Goal: Use online tool/utility: Utilize a website feature to perform a specific function

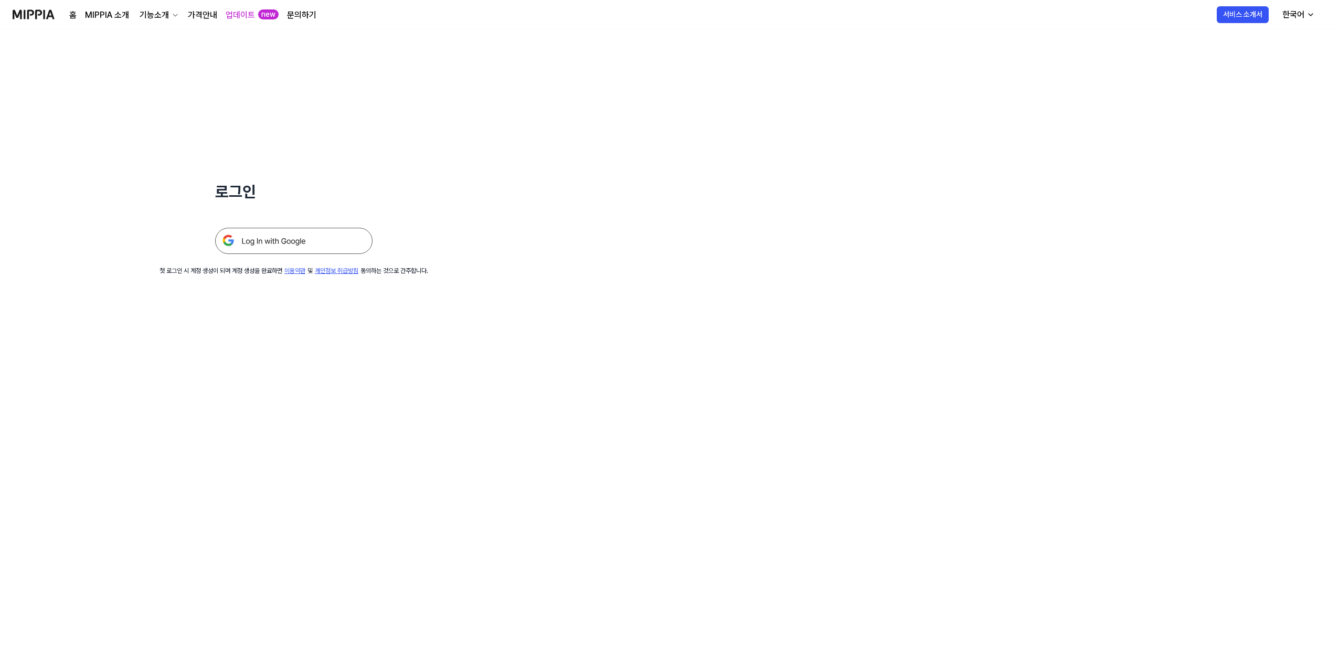
click at [304, 232] on img at bounding box center [293, 241] width 157 height 26
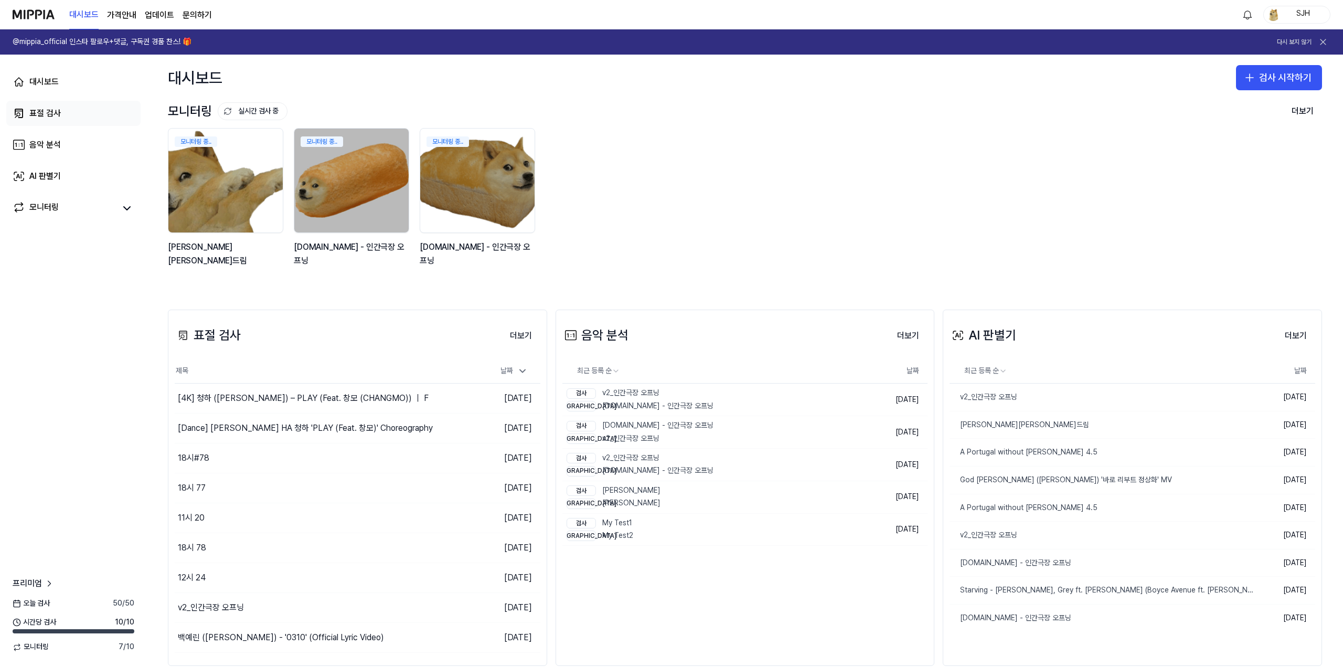
click at [95, 108] on link "표절 검사" at bounding box center [73, 113] width 134 height 25
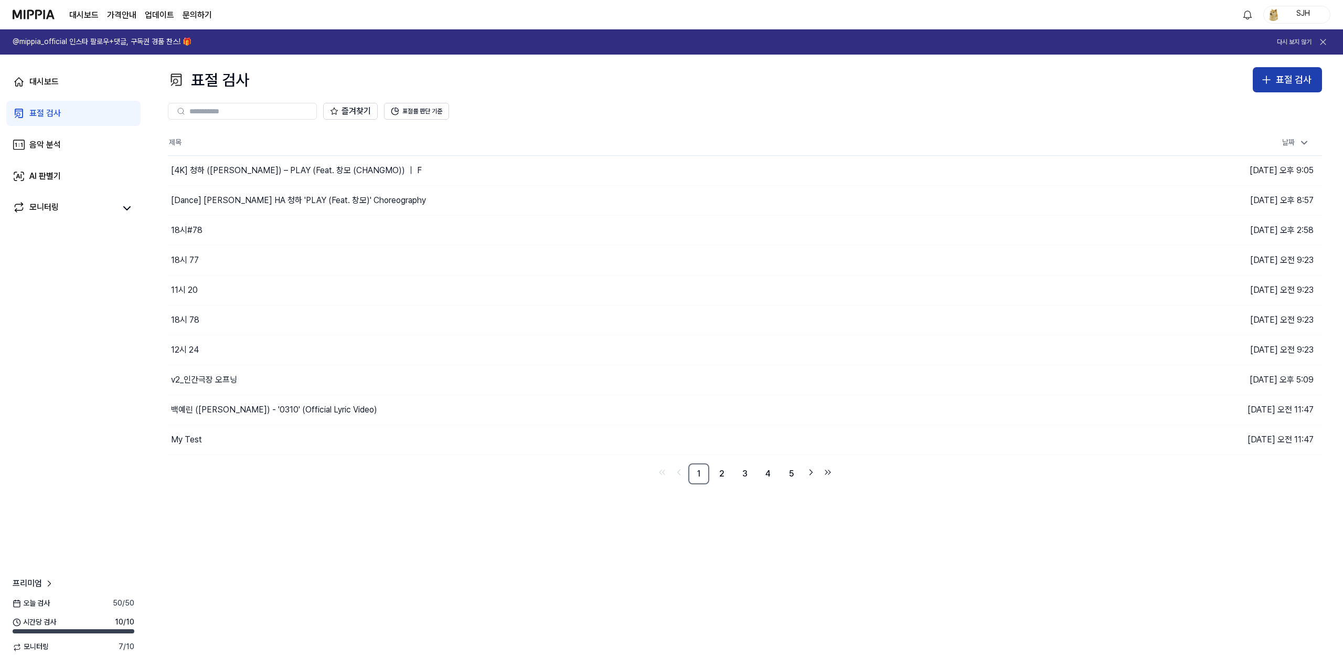
click at [1271, 84] on icon "button" at bounding box center [1266, 79] width 13 height 13
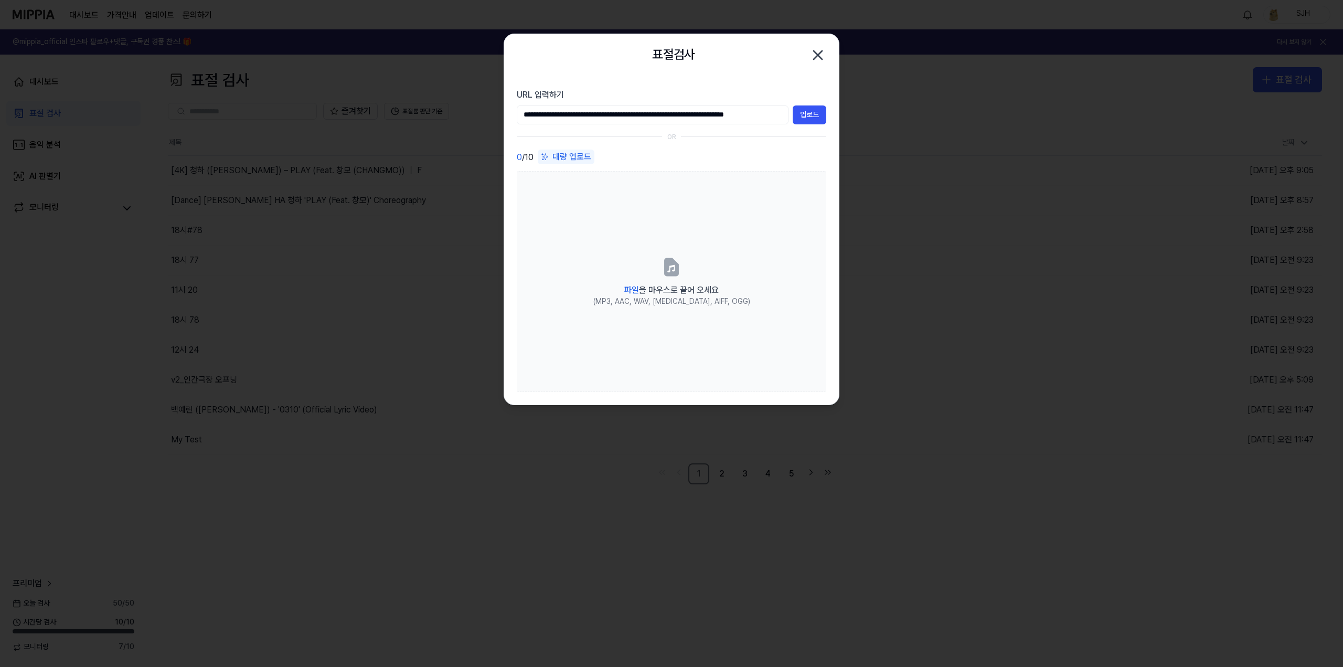
scroll to position [0, 24]
type input "**********"
click at [810, 115] on button "업로드" at bounding box center [810, 114] width 34 height 19
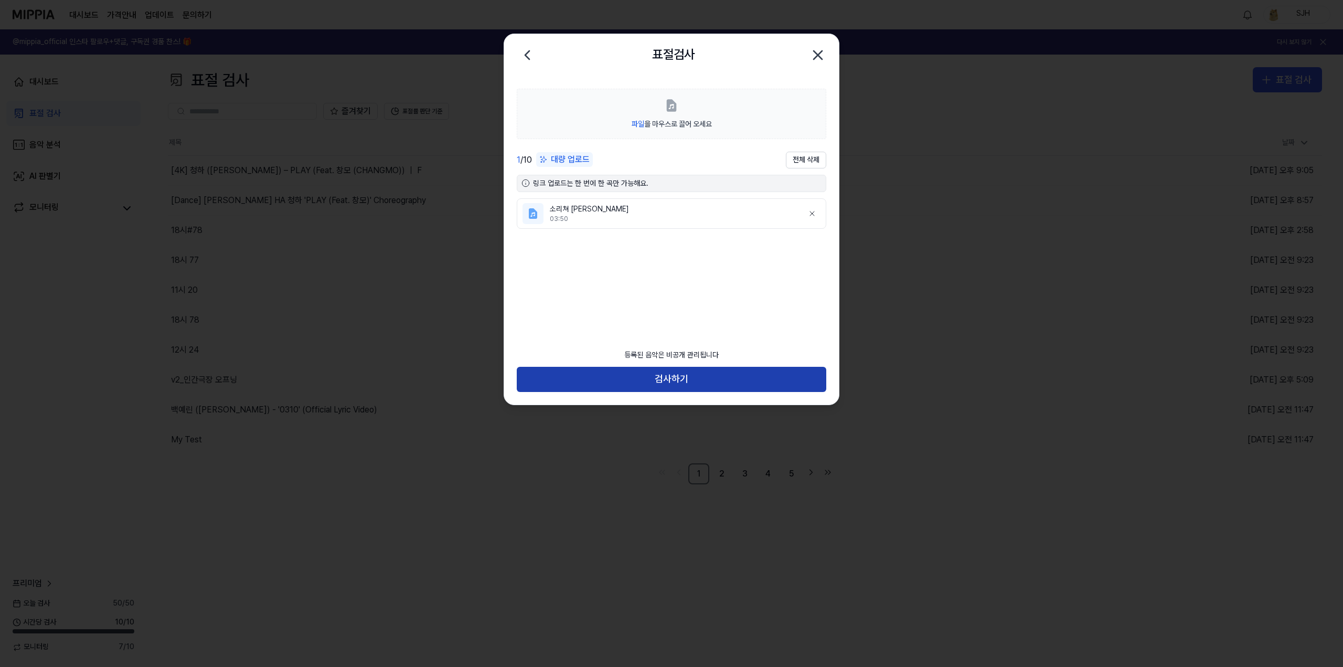
click at [692, 379] on button "검사하기" at bounding box center [672, 379] width 310 height 25
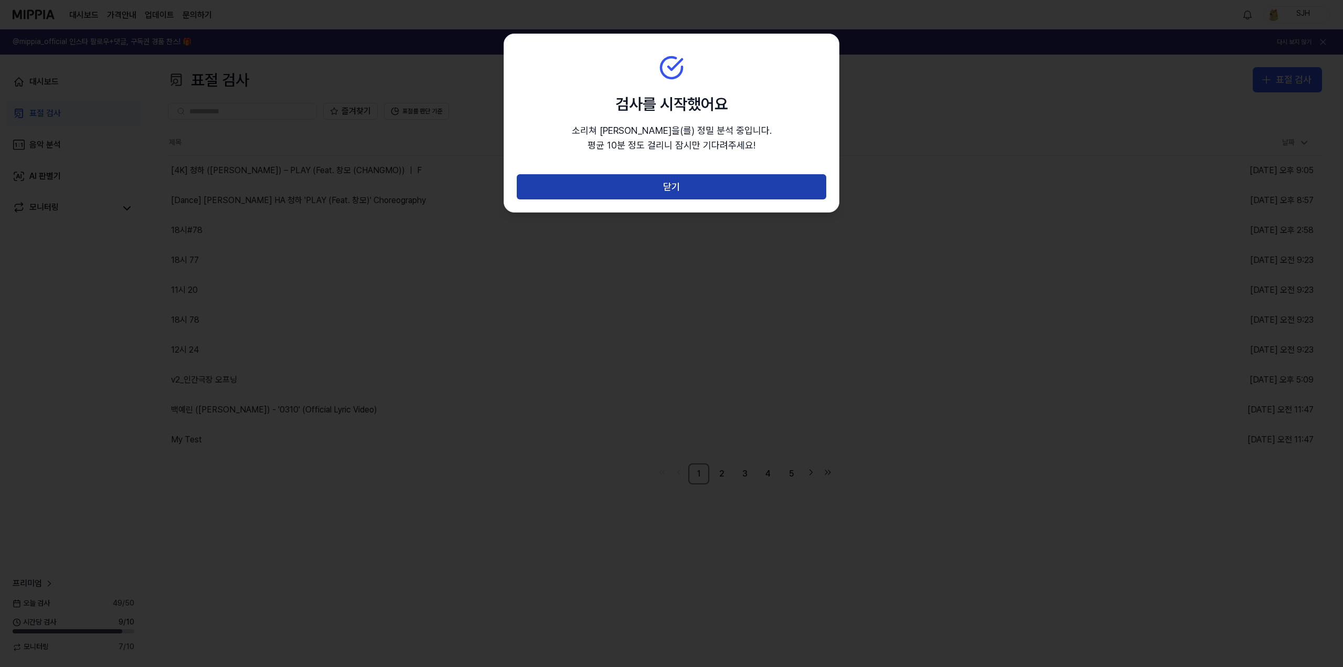
click at [682, 184] on button "닫기" at bounding box center [672, 186] width 310 height 25
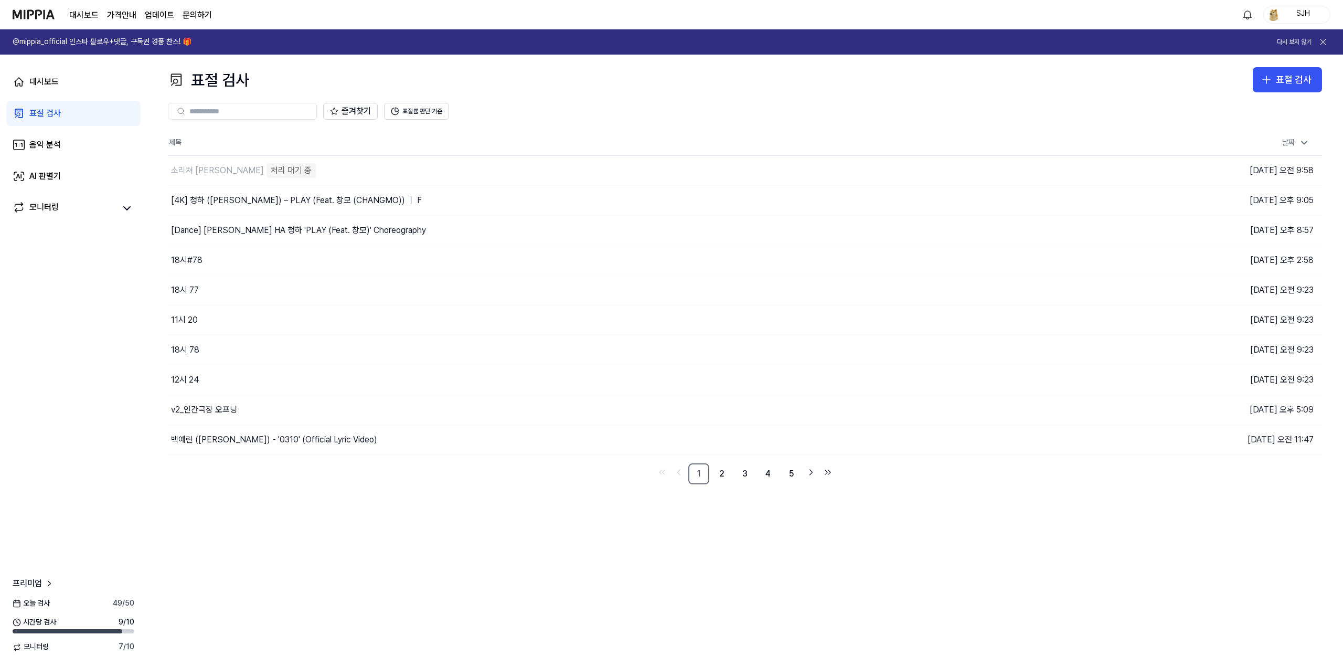
click at [446, 576] on div "표절 검사 표절 검사 표절 검사 음악 분석 AI 판별기 즐겨찾기 표절률 판단 기준 제목 날짜 소리쳐 이승철 처리 대기 중 이동하기 2025.0…" at bounding box center [745, 361] width 1196 height 612
click at [92, 86] on link "대시보드" at bounding box center [73, 81] width 134 height 25
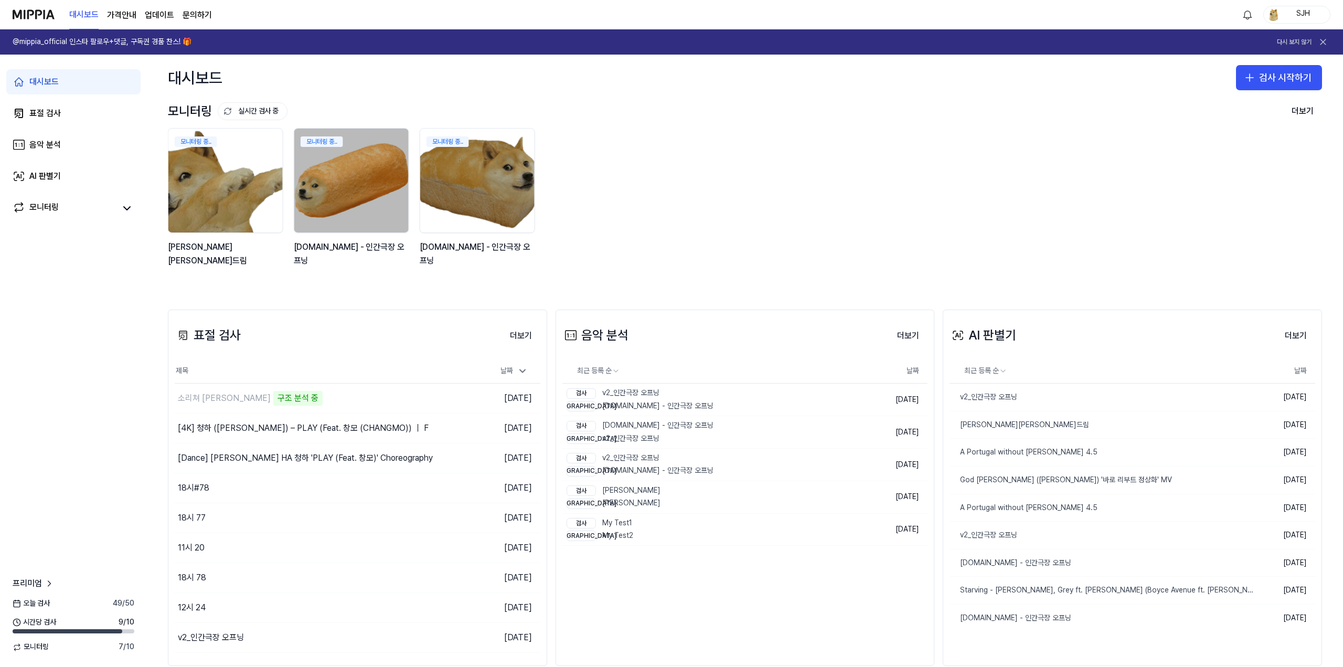
drag, startPoint x: 720, startPoint y: 216, endPoint x: 713, endPoint y: 201, distance: 15.7
click at [719, 215] on div "모니터링 중.. [PERSON_NAME][PERSON_NAME]드림 모니터링 중.. [DOMAIN_NAME] - 인간극장 오프닝 모니터링 중.…" at bounding box center [737, 203] width 1154 height 150
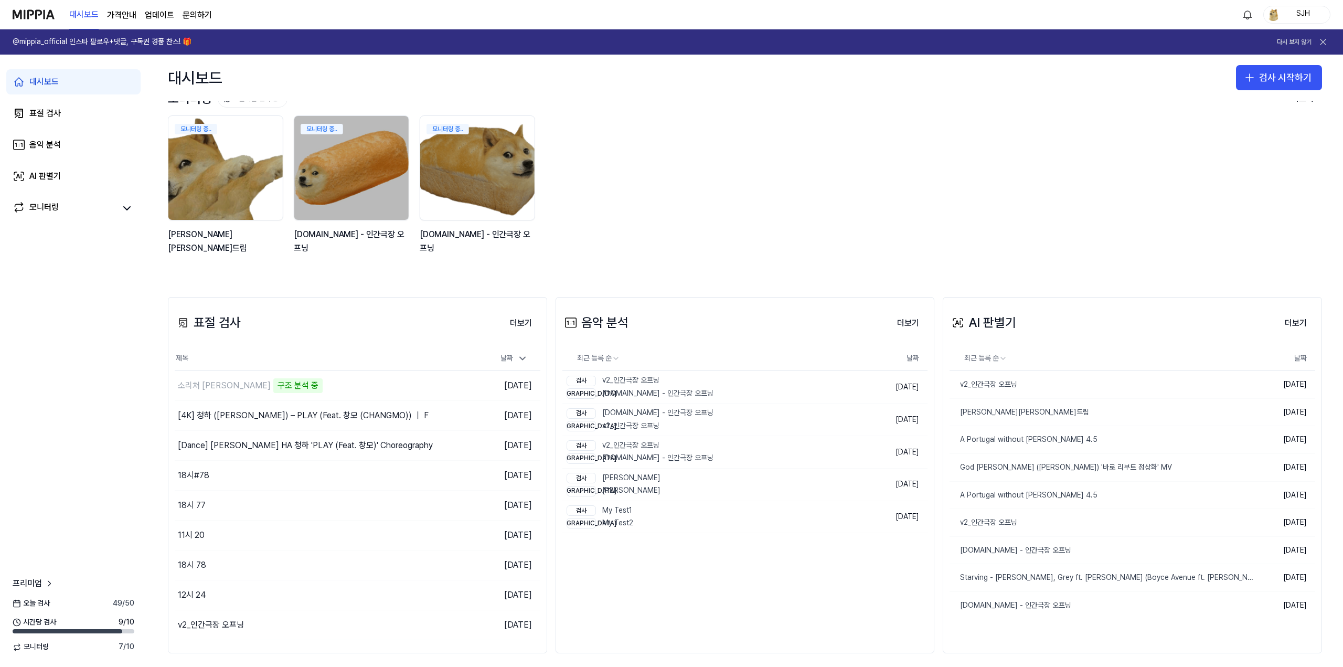
scroll to position [20, 0]
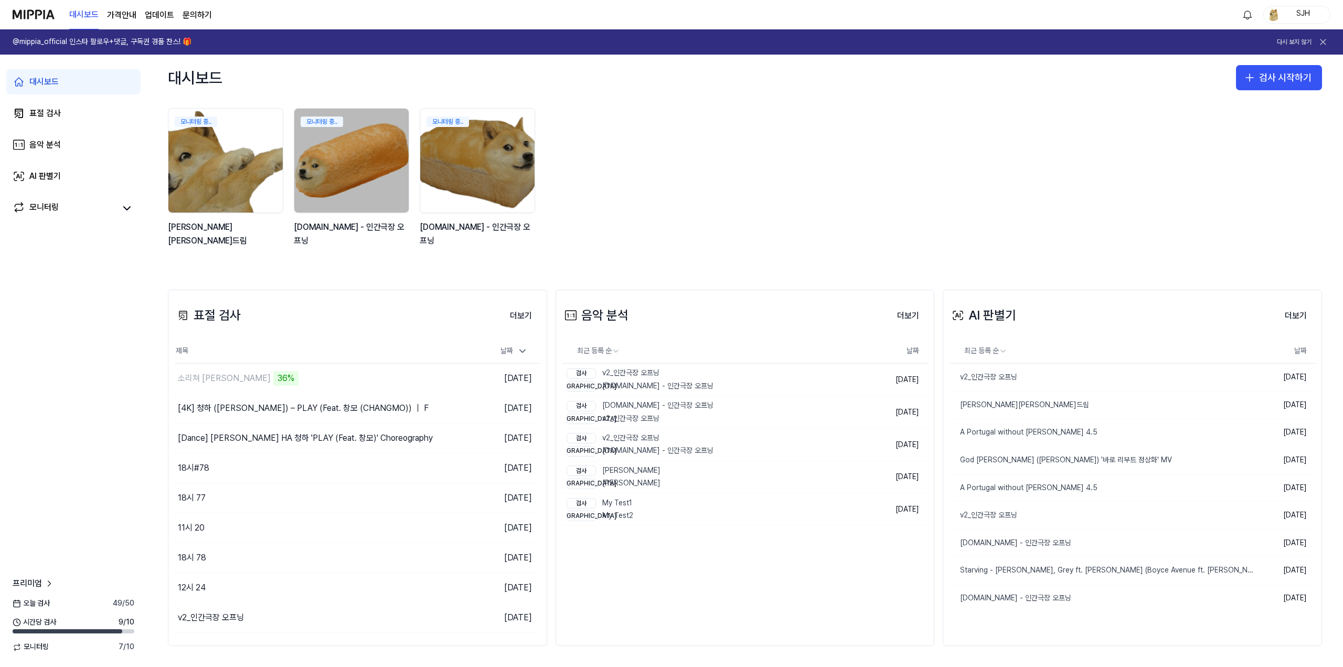
click at [990, 164] on div "모니터링 중.. [PERSON_NAME][PERSON_NAME]드림 모니터링 중.. [DOMAIN_NAME] - 인간극장 오프닝 모니터링 중.…" at bounding box center [737, 183] width 1154 height 150
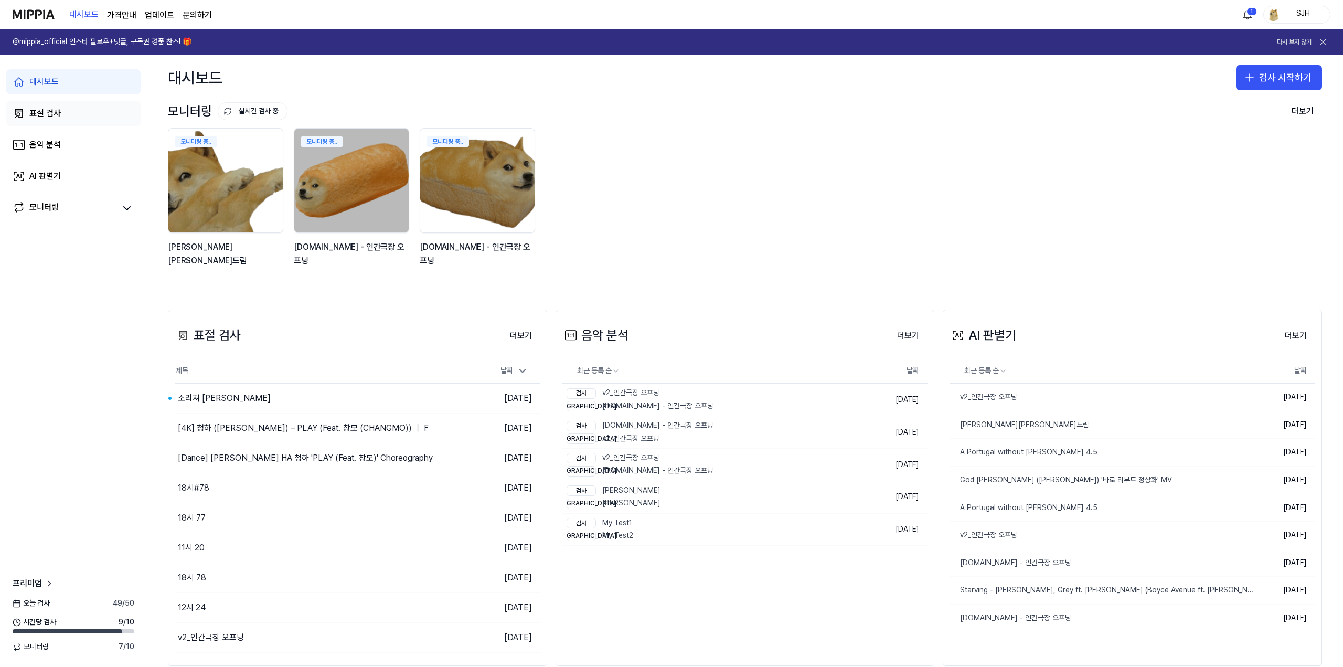
click at [77, 116] on link "표절 검사" at bounding box center [73, 113] width 134 height 25
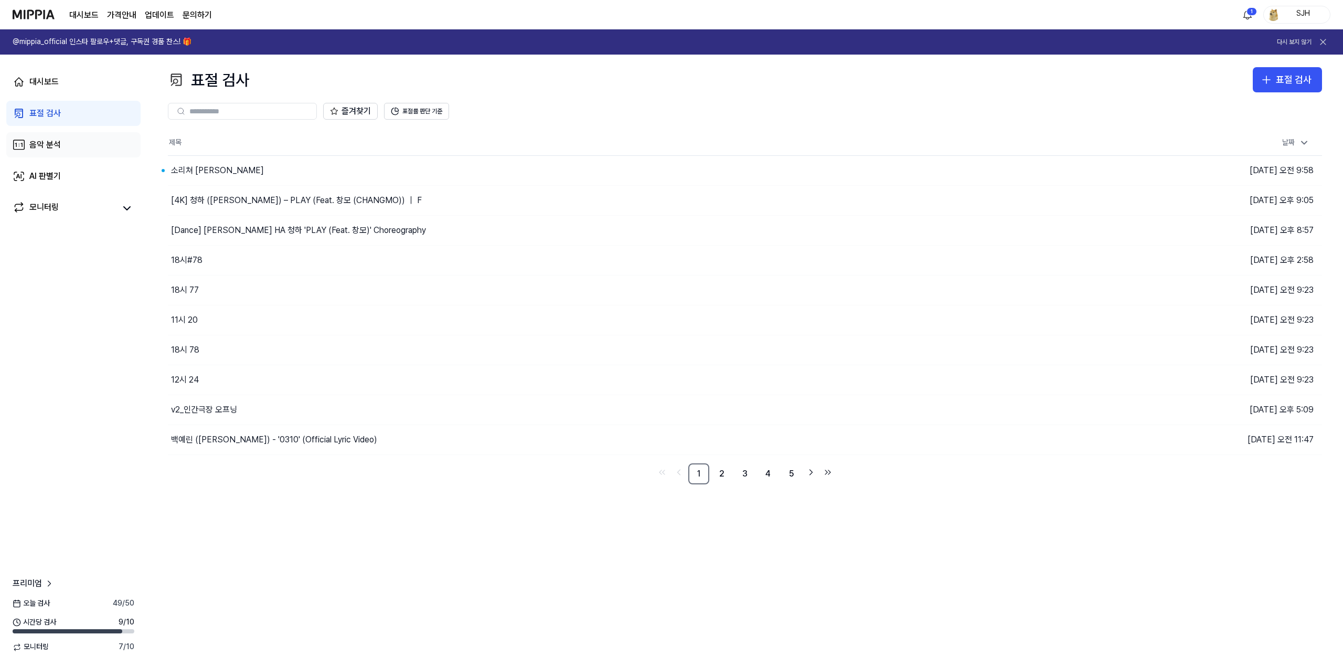
click at [58, 138] on link "음악 분석" at bounding box center [73, 144] width 134 height 25
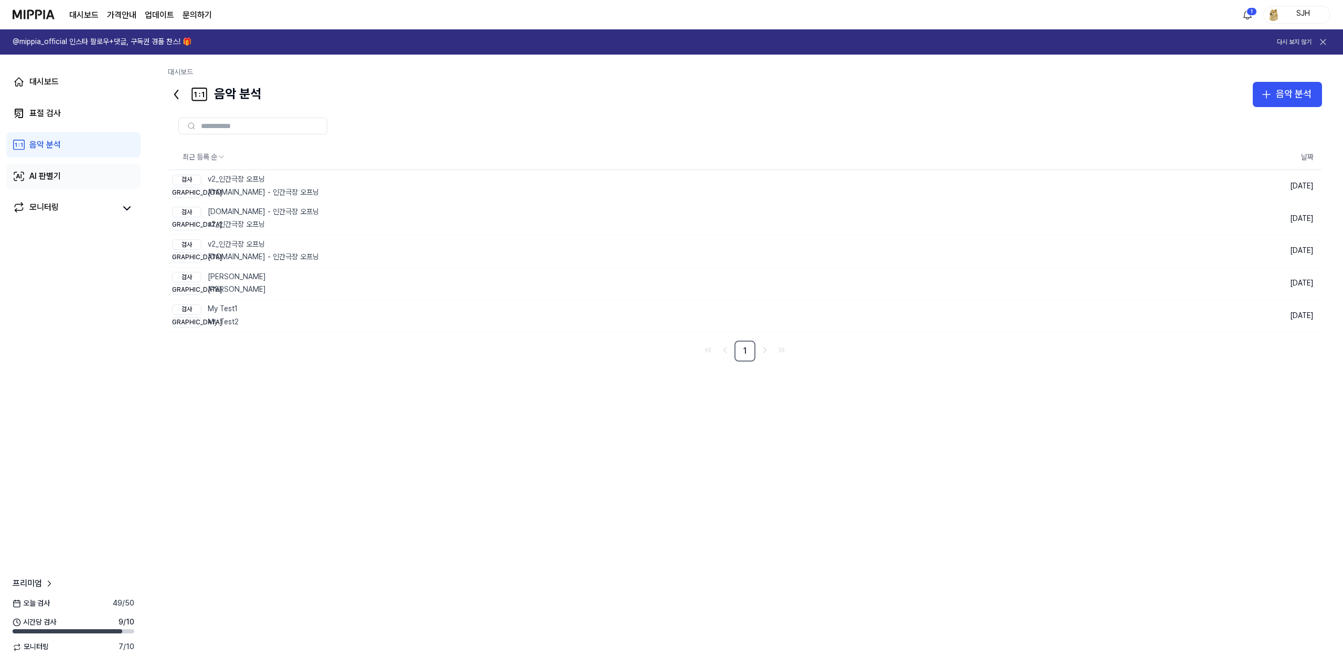
click at [61, 164] on link "AI 판별기" at bounding box center [73, 176] width 134 height 25
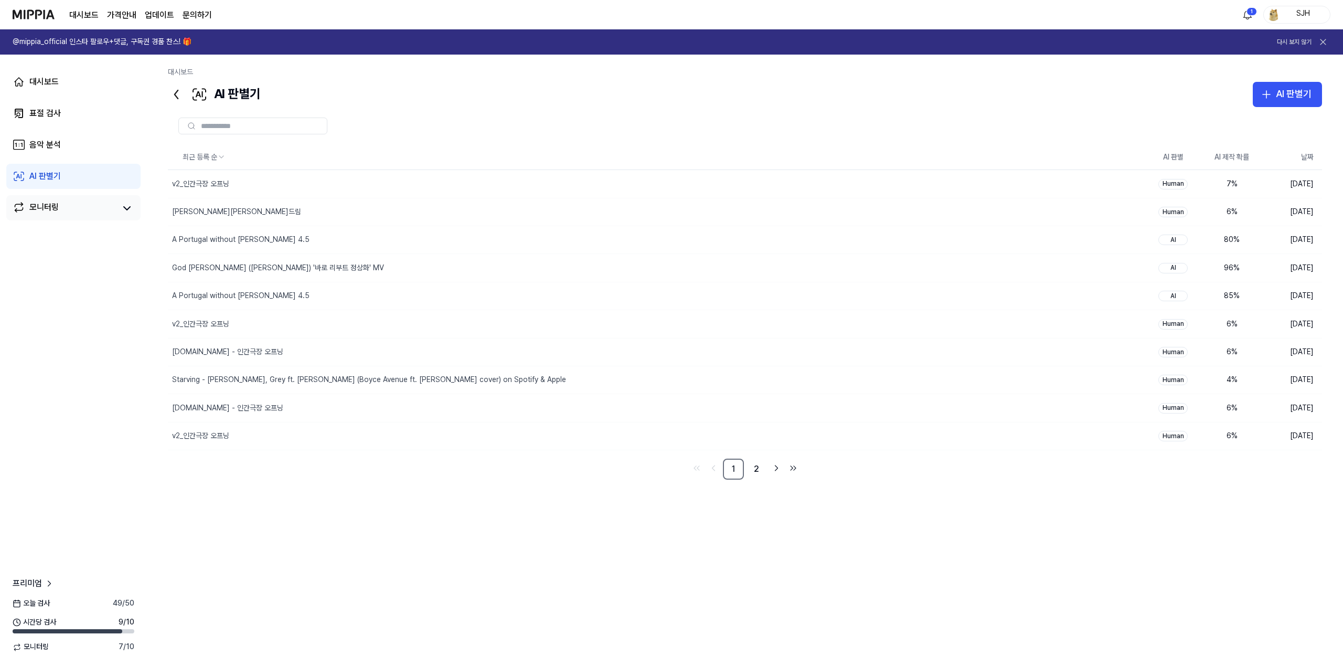
click at [66, 204] on link "모니터링" at bounding box center [64, 208] width 103 height 15
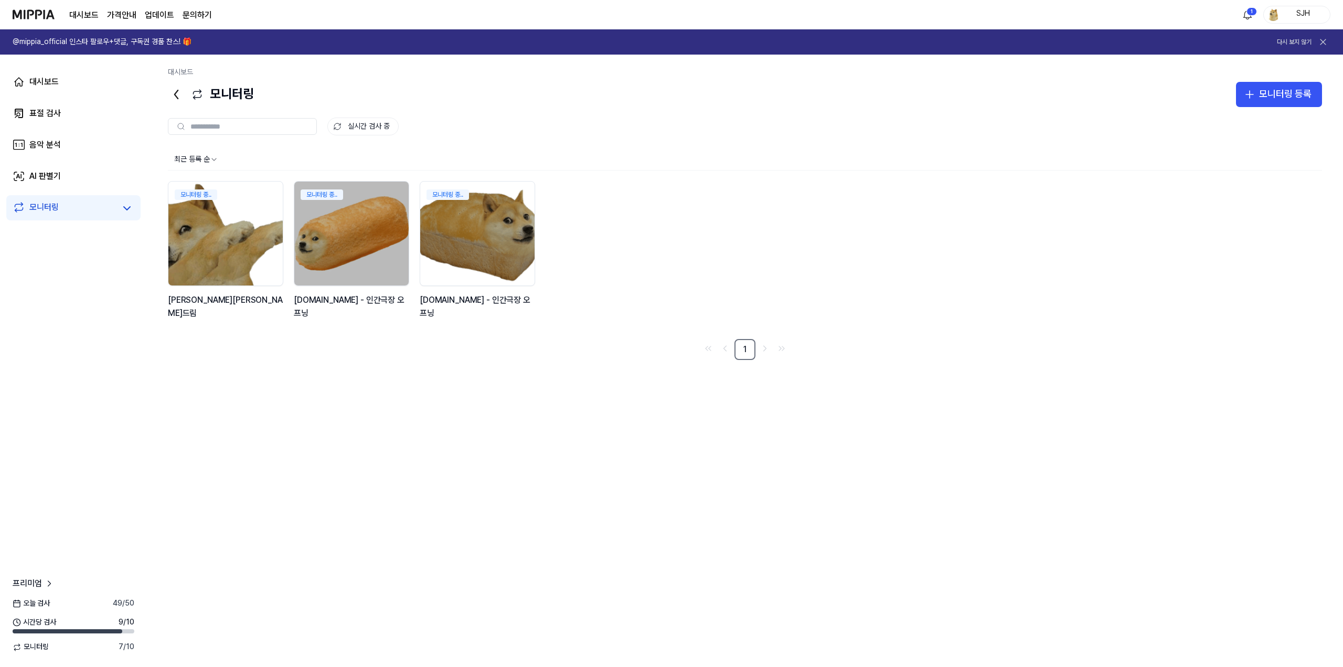
click at [66, 98] on div "대시보드 표절 검사 음악 분석 AI 판별기 모니터링" at bounding box center [73, 145] width 147 height 180
click at [70, 83] on link "대시보드" at bounding box center [73, 81] width 134 height 25
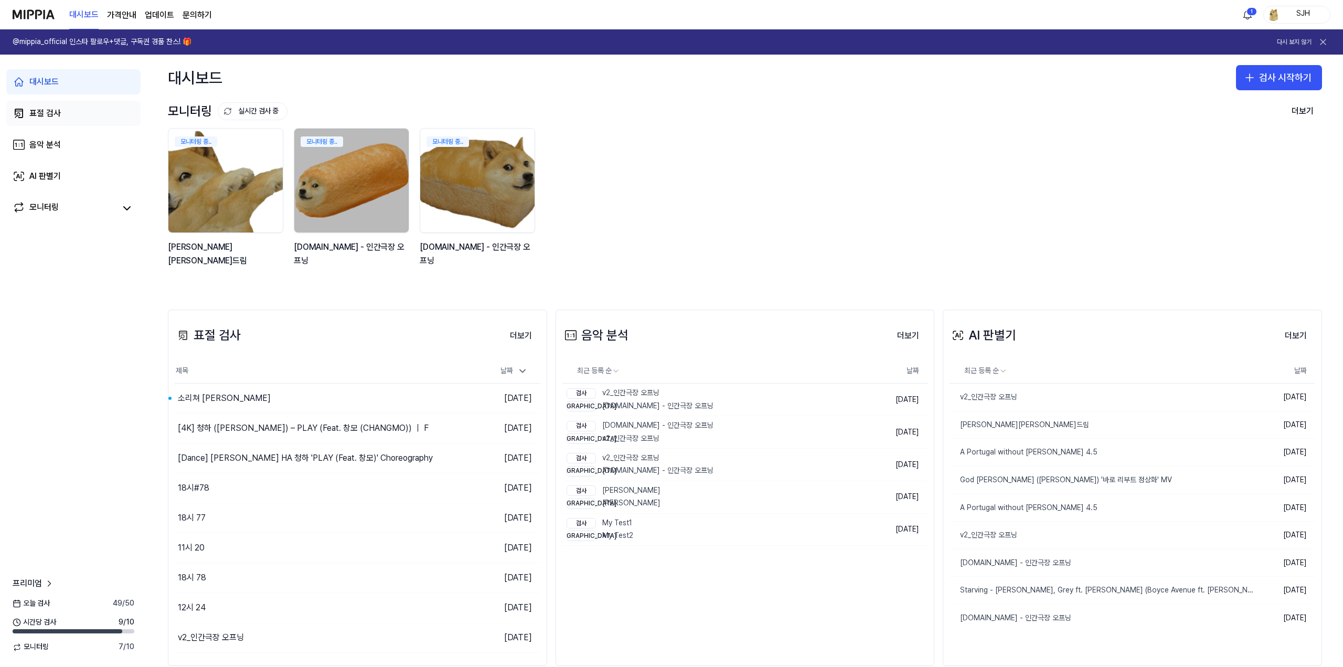
click at [61, 102] on link "표절 검사" at bounding box center [73, 113] width 134 height 25
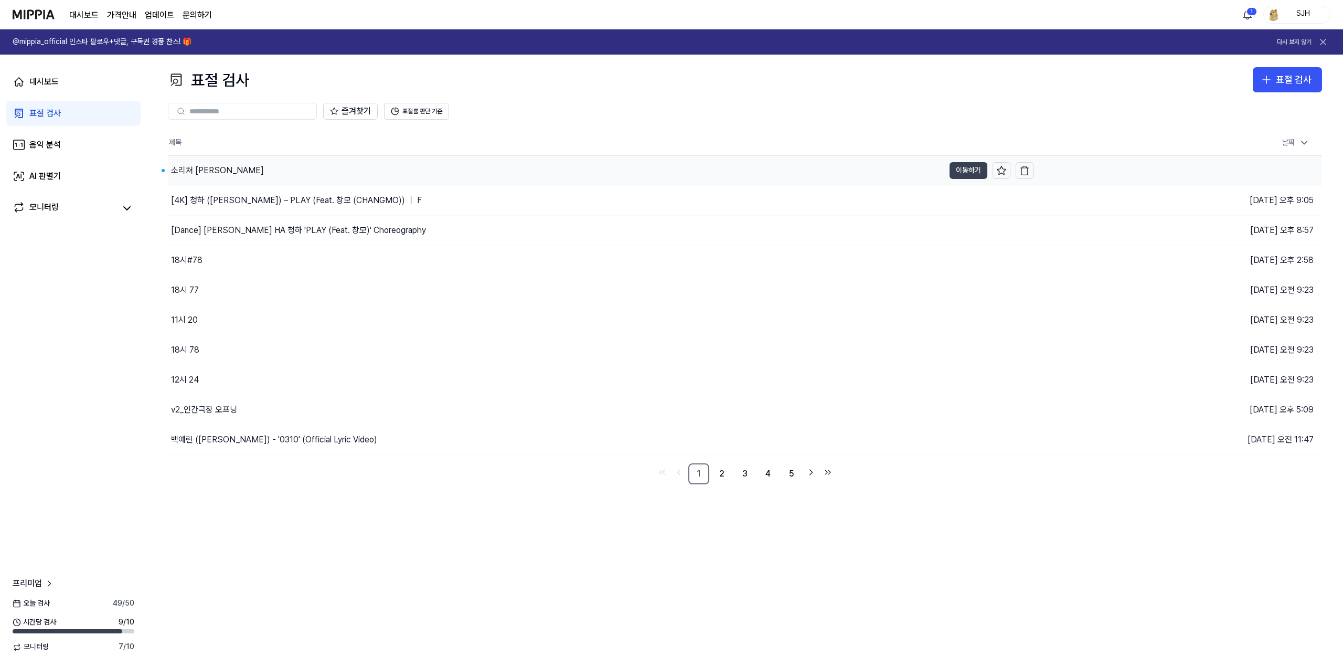
click at [968, 169] on button "이동하기" at bounding box center [969, 170] width 38 height 17
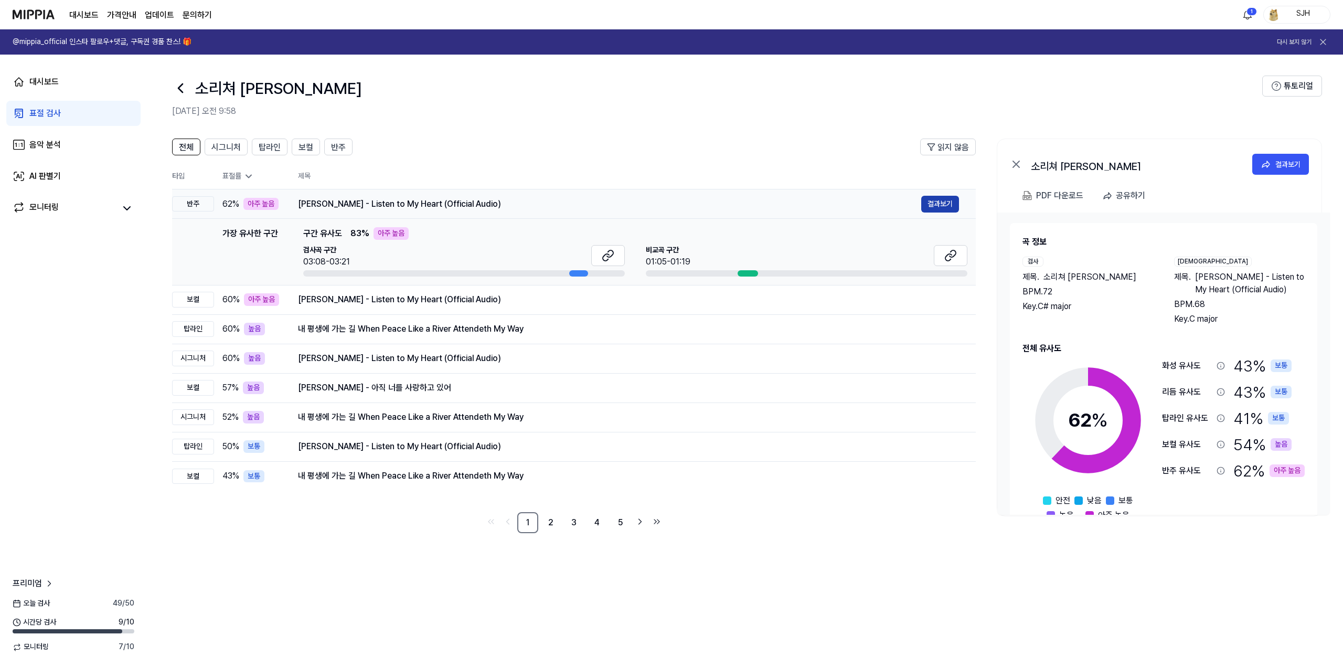
click at [940, 207] on button "결과보기" at bounding box center [940, 204] width 38 height 17
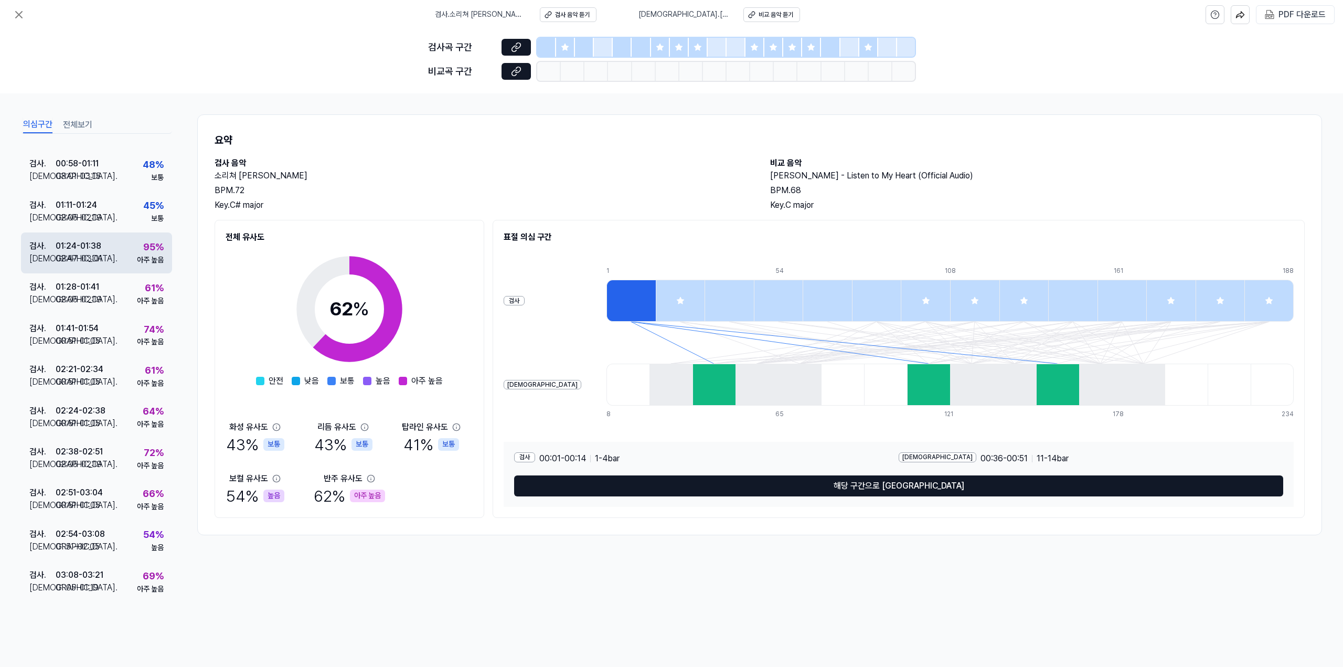
click at [128, 260] on div "검사 . 01:24 - 01:38 비교 . 02:47 - 03:01 95 % 아주 높음" at bounding box center [96, 252] width 151 height 41
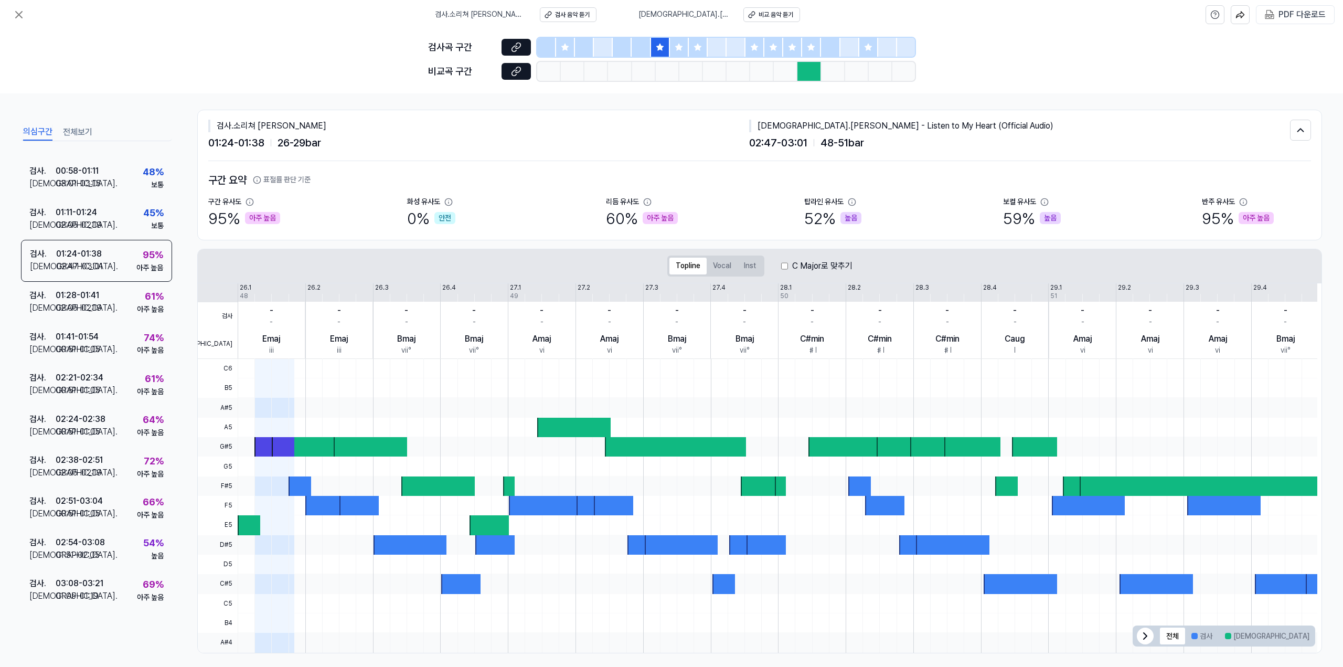
scroll to position [12, 0]
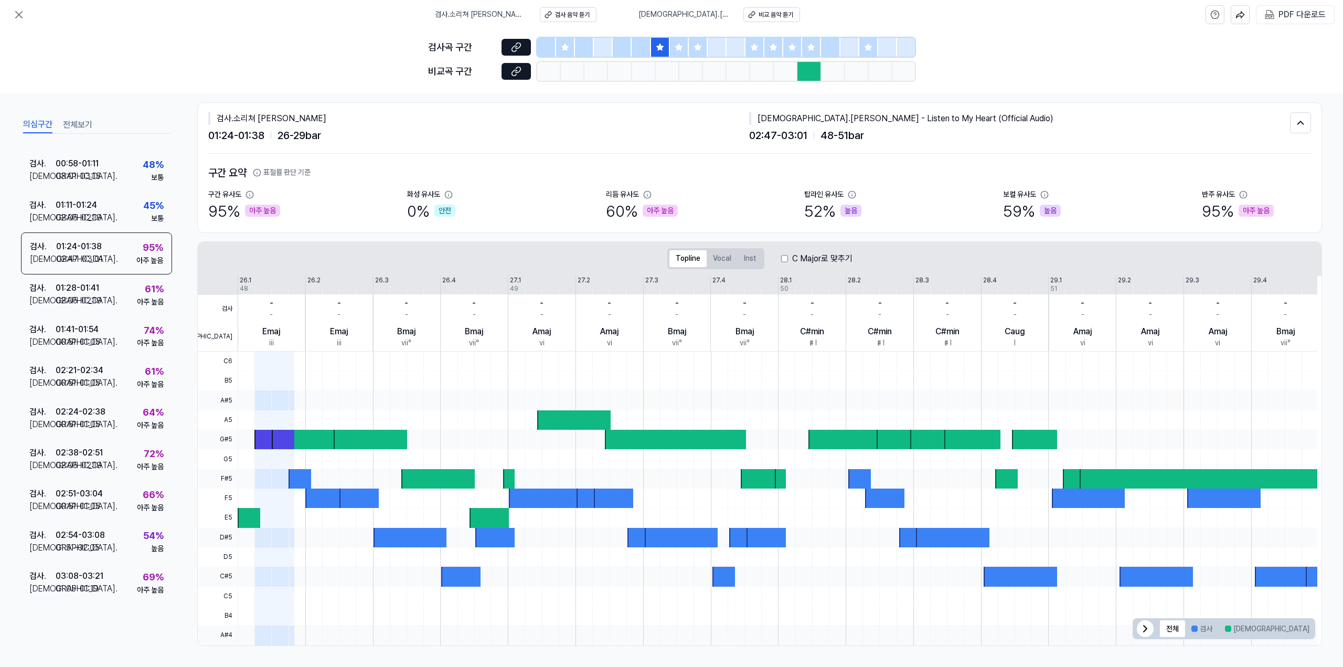
click at [788, 259] on div "C Major로 맞추기" at bounding box center [816, 258] width 71 height 13
click at [1194, 629] on div at bounding box center [1195, 628] width 6 height 6
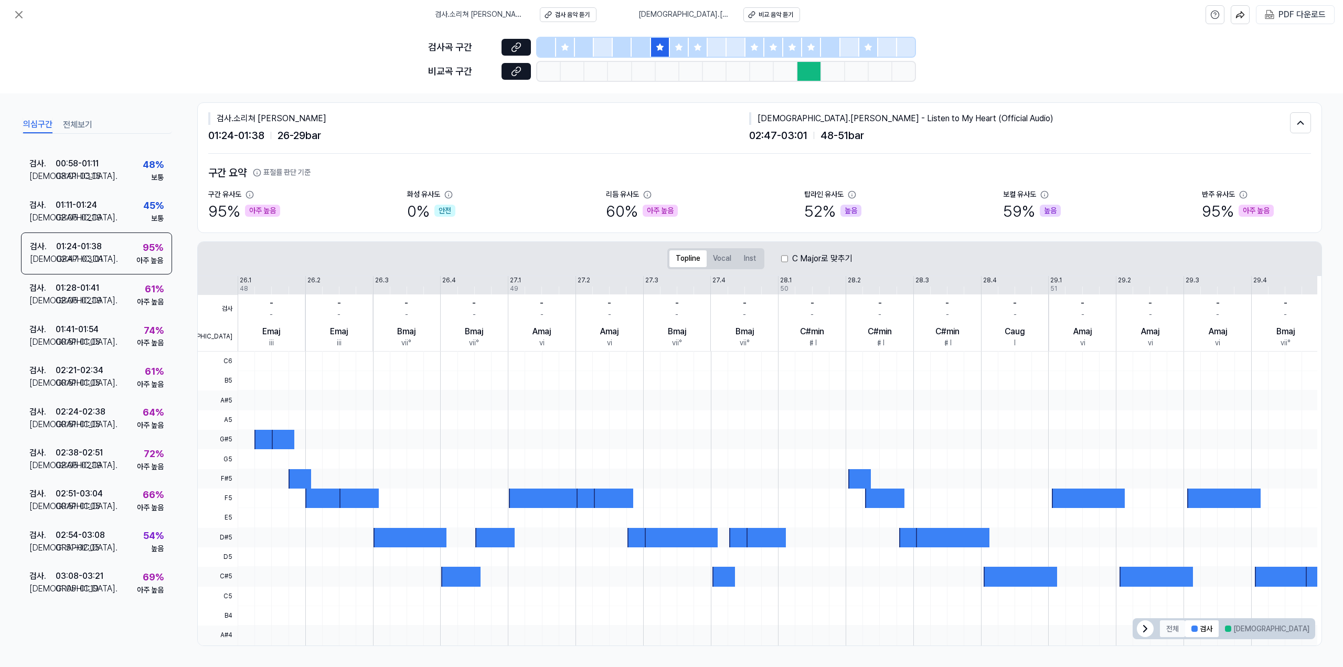
click at [1176, 627] on button "전체" at bounding box center [1172, 628] width 25 height 17
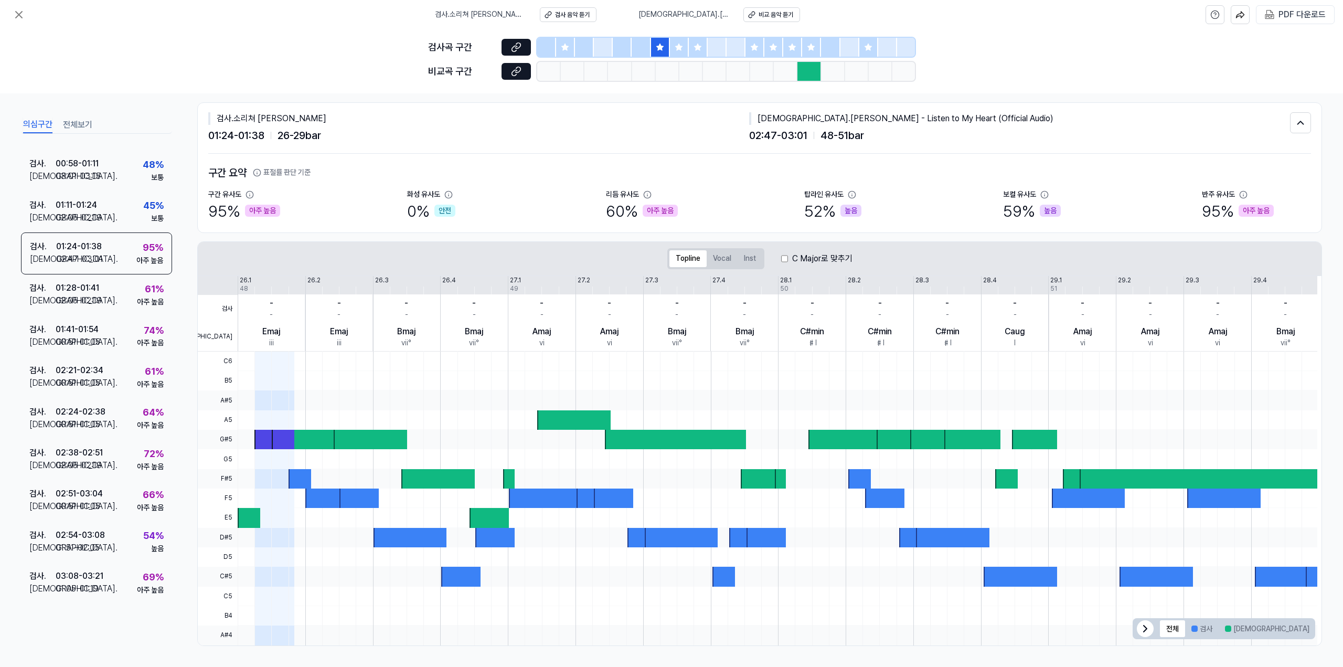
click at [674, 47] on div at bounding box center [679, 47] width 19 height 19
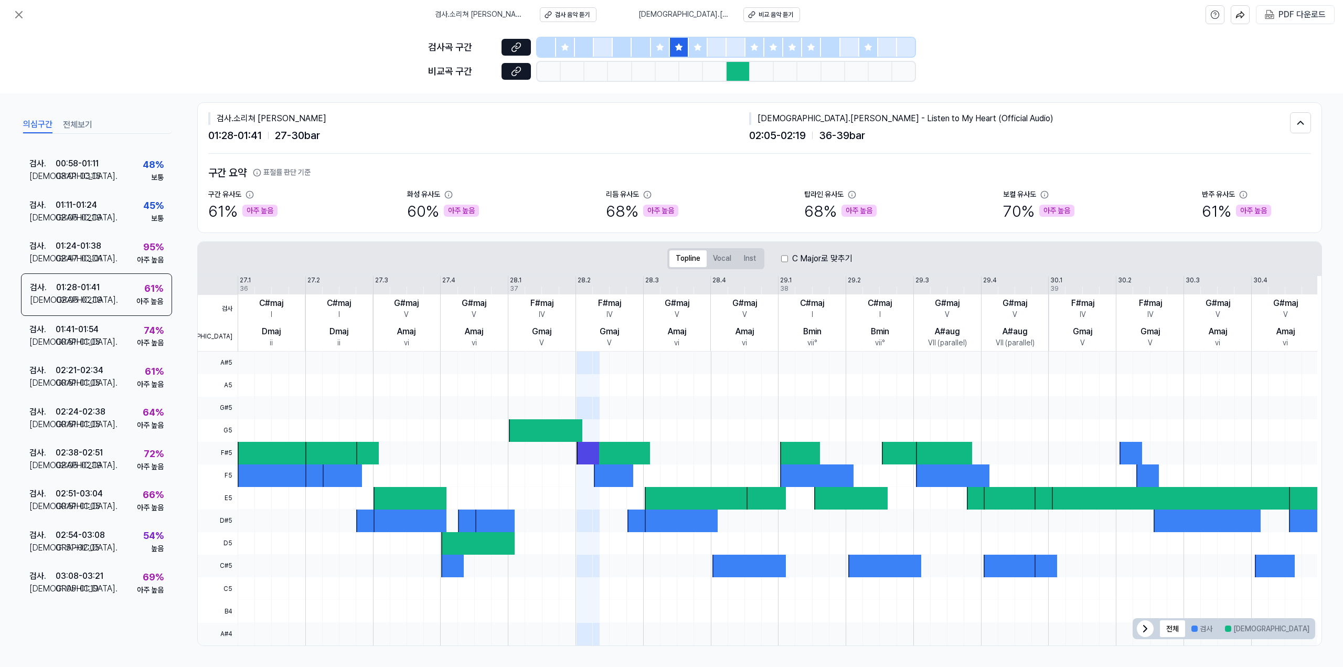
click at [653, 51] on div at bounding box center [660, 47] width 19 height 19
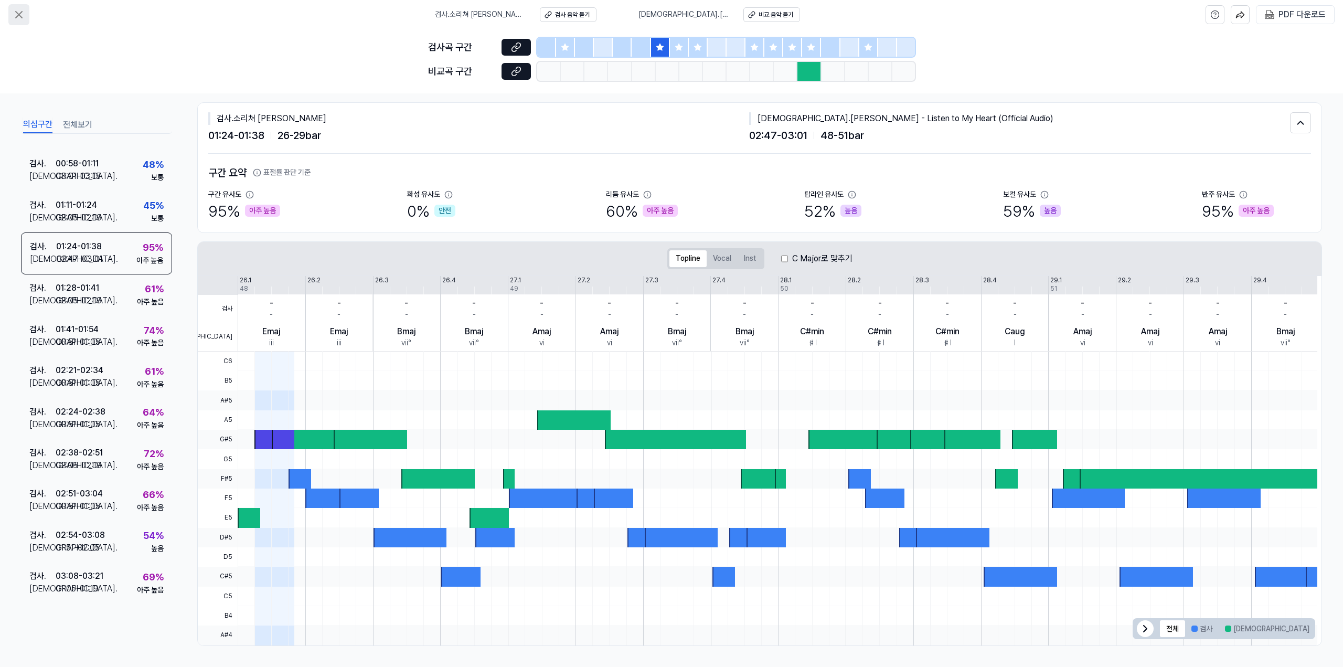
click at [25, 16] on icon at bounding box center [19, 14] width 13 height 13
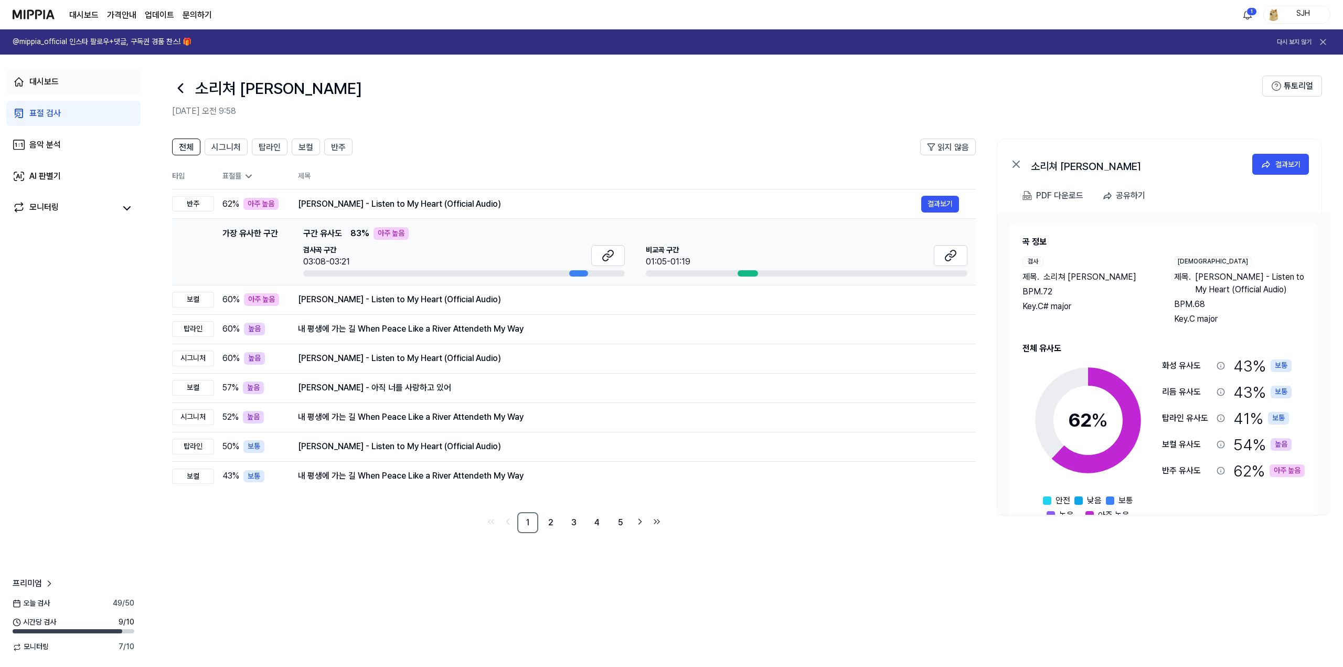
click at [102, 72] on link "대시보드" at bounding box center [73, 81] width 134 height 25
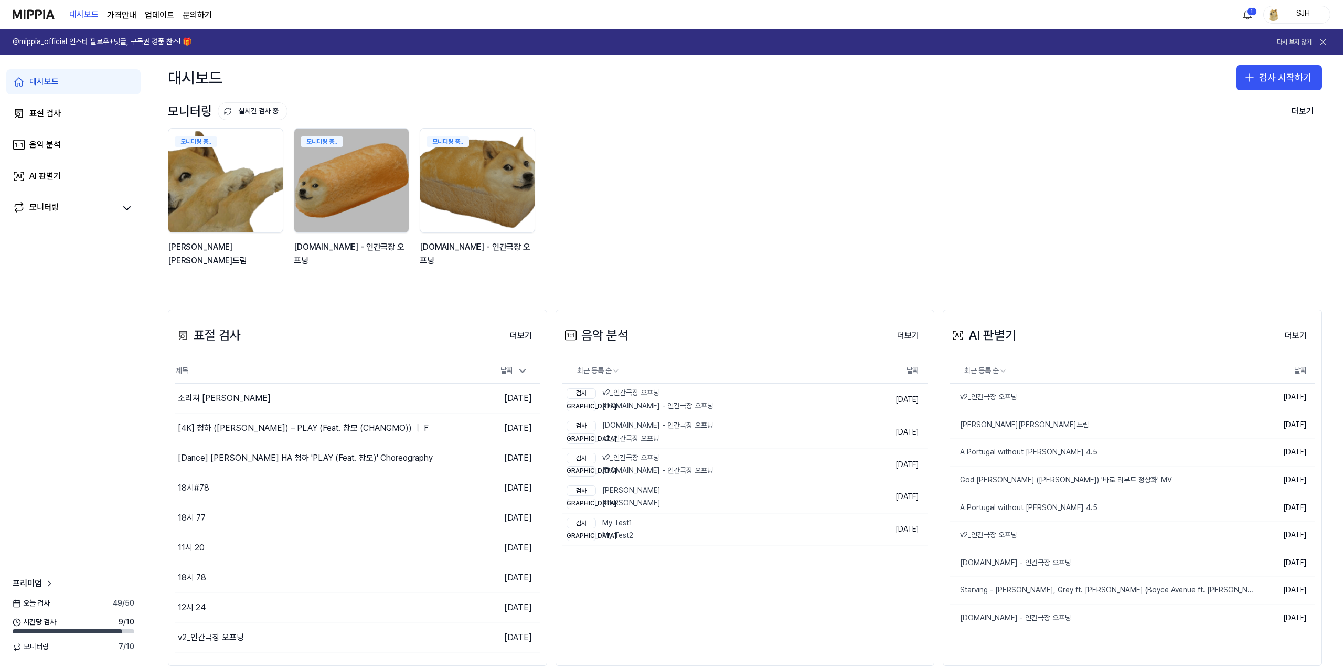
click at [737, 212] on div "모니터링 중.. [PERSON_NAME][PERSON_NAME]드림 모니터링 중.. [DOMAIN_NAME] - 인간극장 오프닝 모니터링 중.…" at bounding box center [737, 203] width 1154 height 150
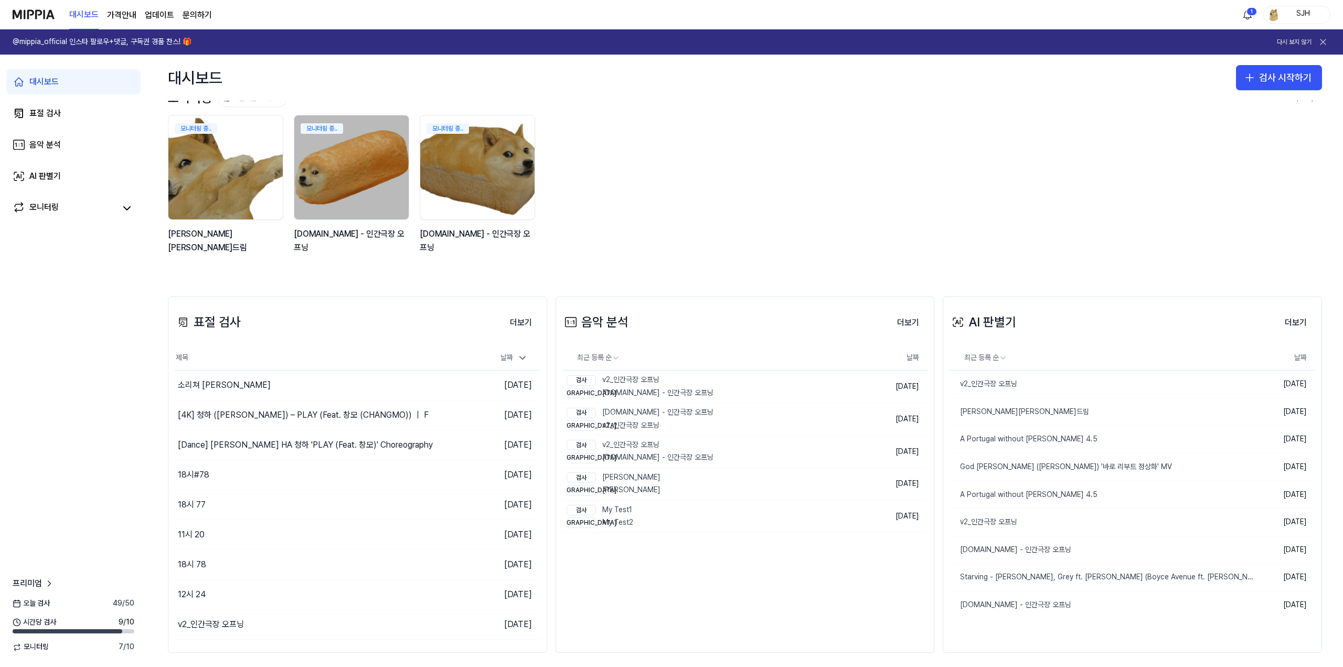
scroll to position [20, 0]
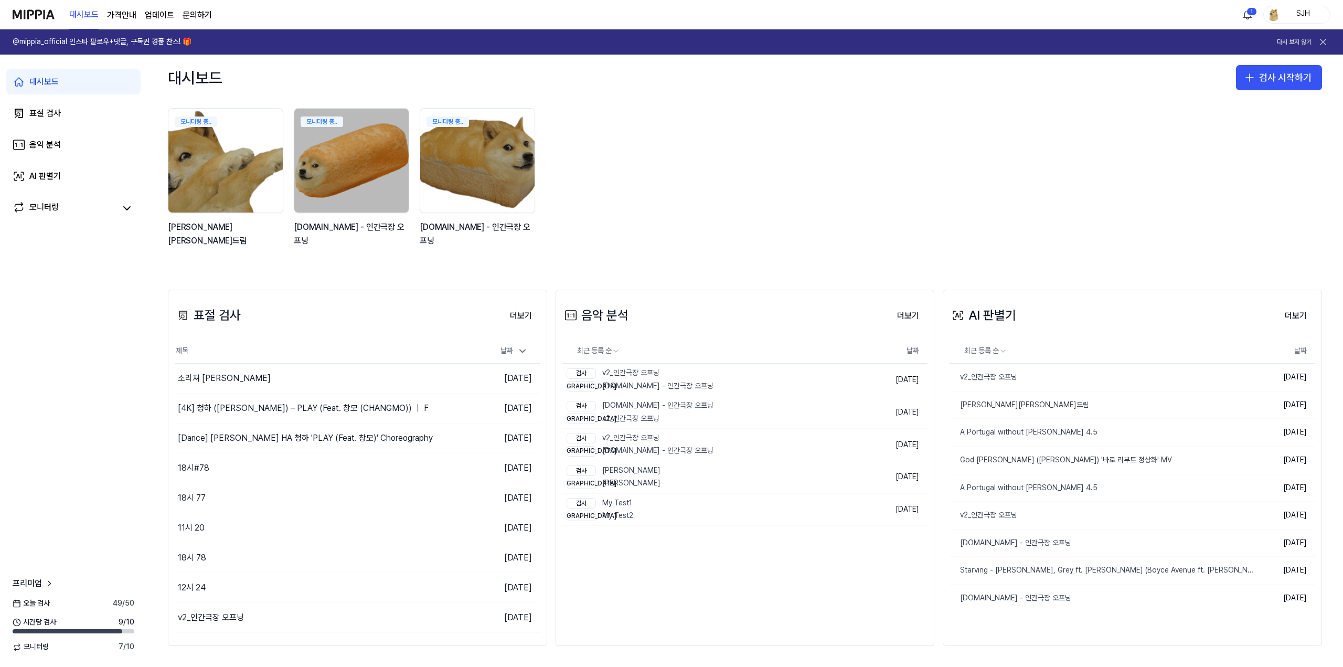
click at [1051, 93] on div "대시보드 검사 시작하기" at bounding box center [745, 78] width 1196 height 46
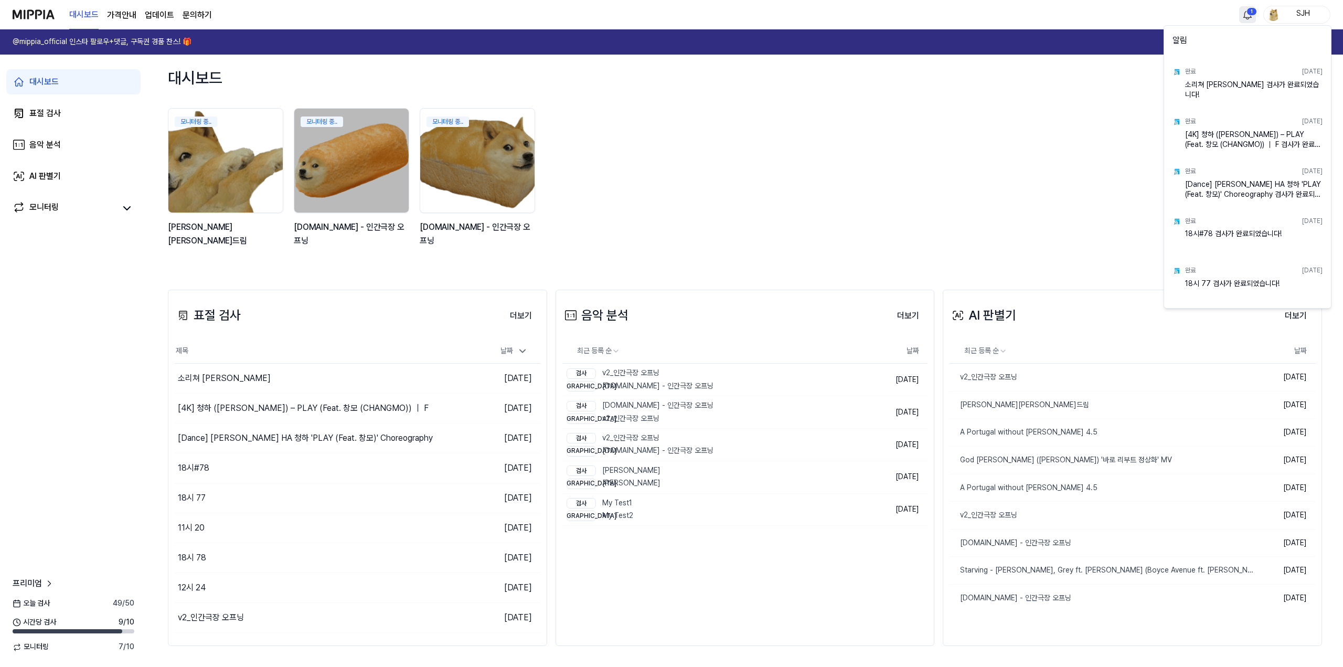
click at [1255, 14] on html "대시보드 가격안내 업데이트 문의하기 1 SJH @mippia_official 인스타 팔로우+댓글, 구독권 경품 찬스! 🎁 다시 보지 않기 대시…" at bounding box center [671, 333] width 1343 height 667
drag, startPoint x: 1288, startPoint y: 83, endPoint x: 1184, endPoint y: 82, distance: 104.4
click at [1184, 82] on div "완료 [DATE] 소리쳐 [PERSON_NAME] 검사가 완료되었습니다!" at bounding box center [1247, 82] width 163 height 50
copy div "소리쳐 [PERSON_NAME] 검사가 완료되었습니다!"
click at [906, 143] on html "대시보드 가격안내 업데이트 문의하기 SJH @mippia_official 인스타 팔로우+댓글, 구독권 경품 찬스! 🎁 다시 보지 않기 대시보드…" at bounding box center [671, 333] width 1343 height 667
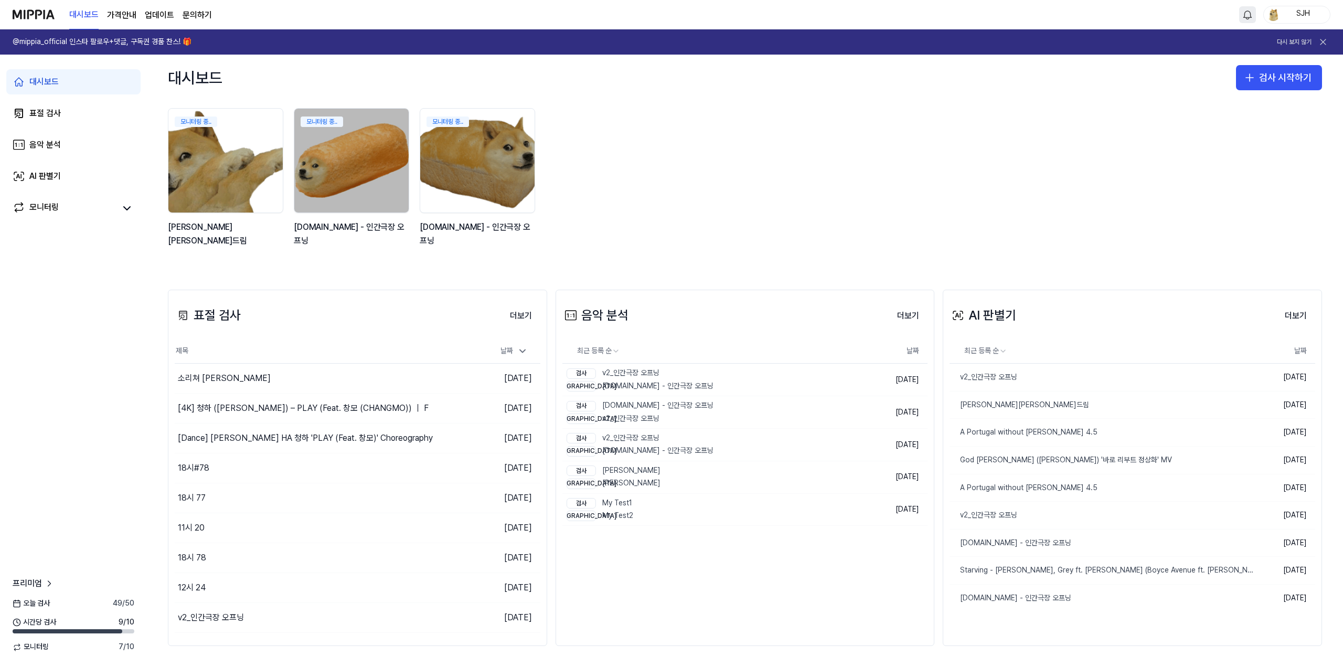
click at [691, 194] on div "모니터링 중.. [PERSON_NAME][PERSON_NAME]드림 모니터링 중.. [DOMAIN_NAME] - 인간극장 오프닝 모니터링 중.…" at bounding box center [737, 183] width 1154 height 150
click at [77, 120] on link "표절 검사" at bounding box center [73, 113] width 134 height 25
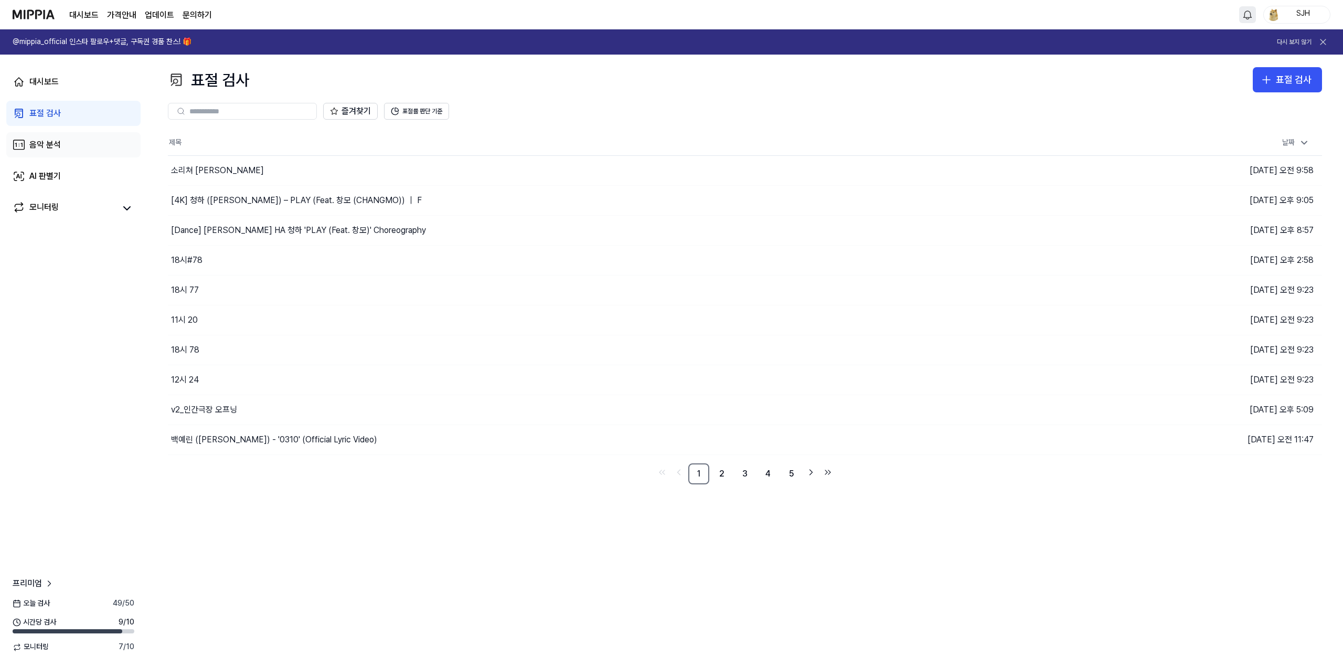
click at [57, 151] on div "음악 분석" at bounding box center [44, 145] width 31 height 13
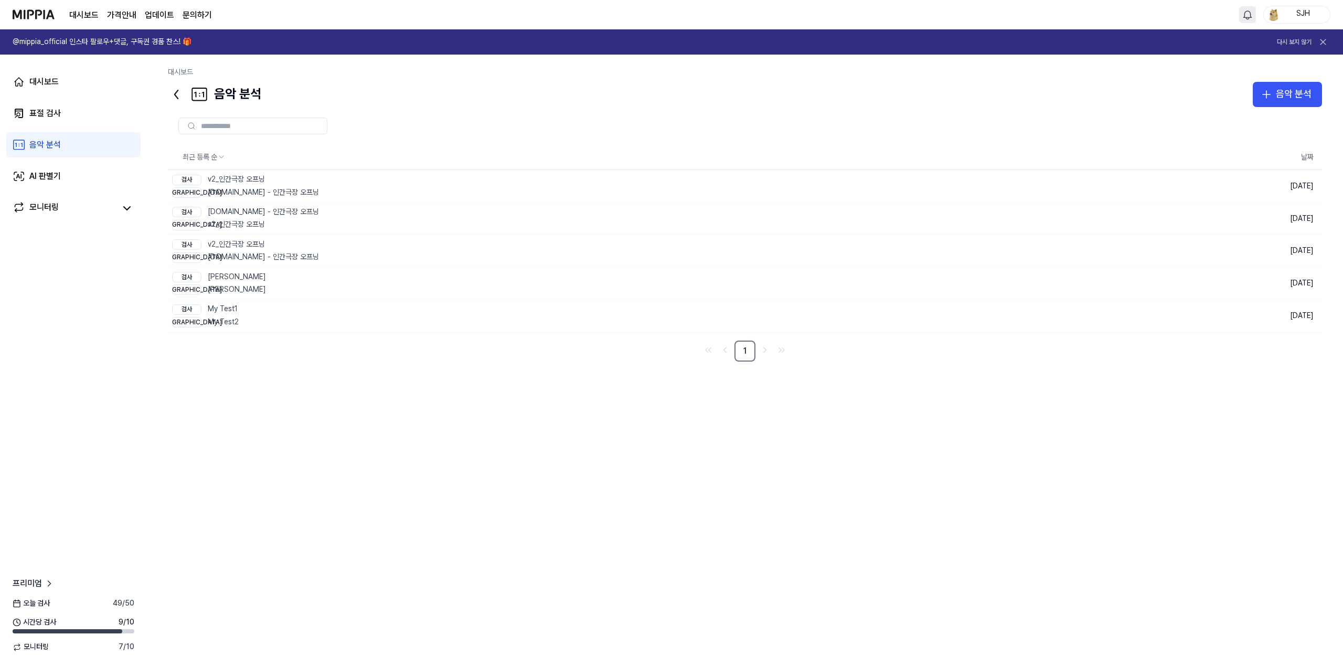
click at [71, 189] on div "대시보드 표절 검사 음악 분석 AI 판별기 모니터링" at bounding box center [73, 145] width 147 height 180
click at [88, 221] on div "대시보드 표절 검사 음악 분석 AI 판별기 모니터링" at bounding box center [73, 145] width 147 height 180
click at [78, 201] on link "모니터링" at bounding box center [64, 208] width 103 height 15
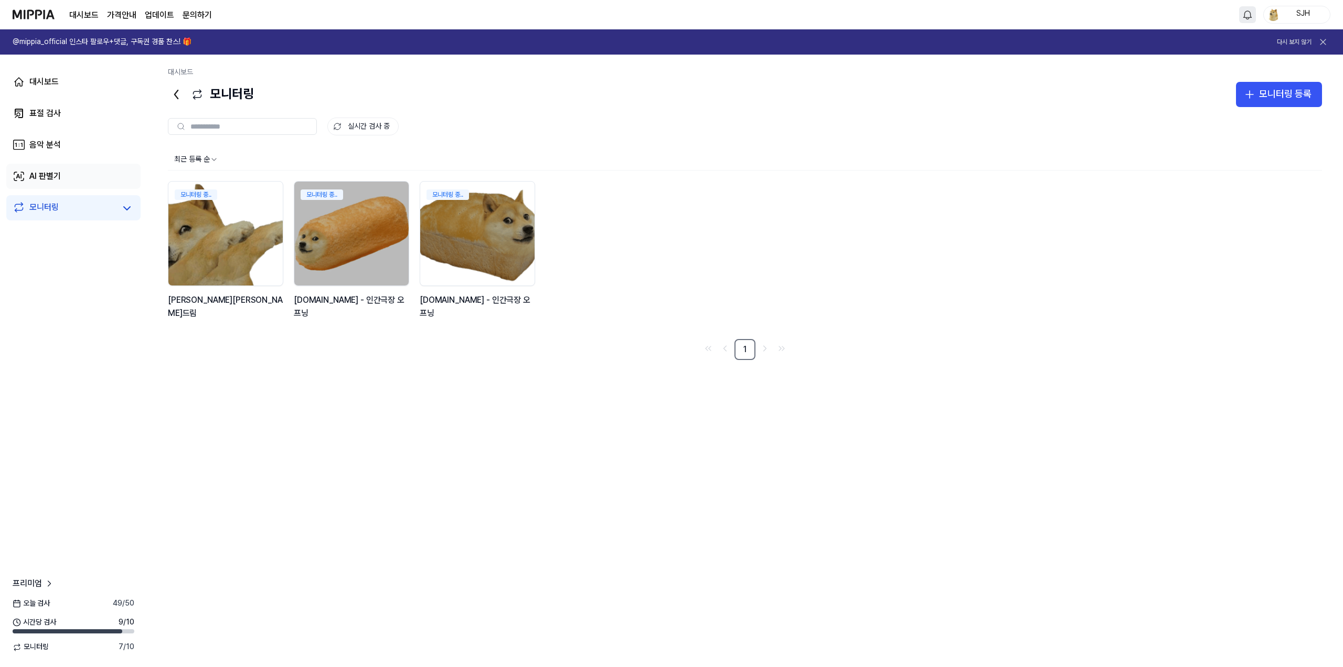
click at [72, 173] on link "AI 판별기" at bounding box center [73, 176] width 134 height 25
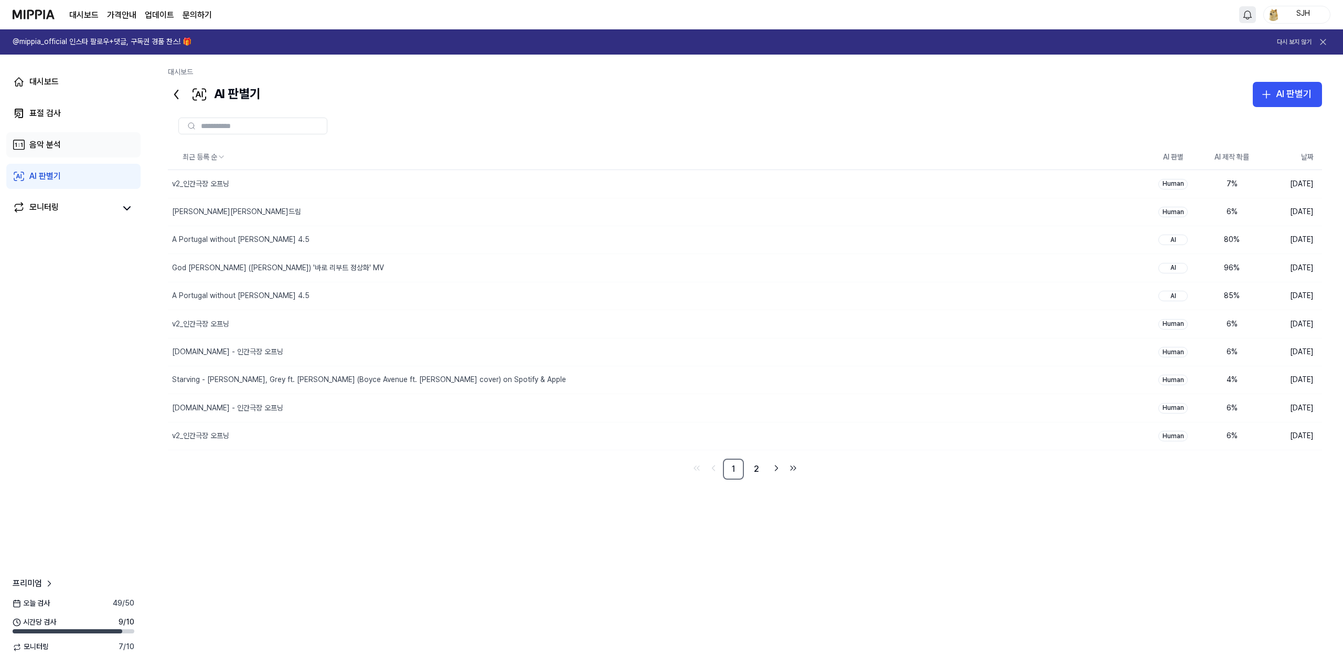
click at [72, 140] on link "음악 분석" at bounding box center [73, 144] width 134 height 25
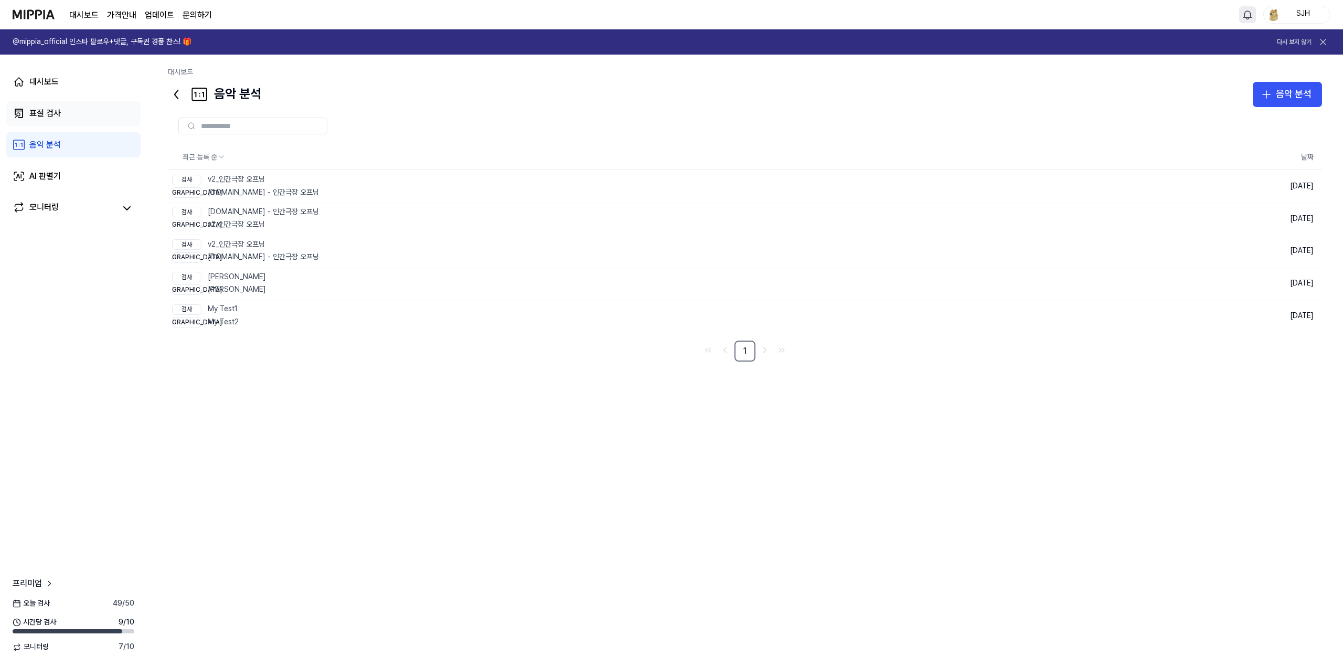
click at [72, 103] on link "표절 검사" at bounding box center [73, 113] width 134 height 25
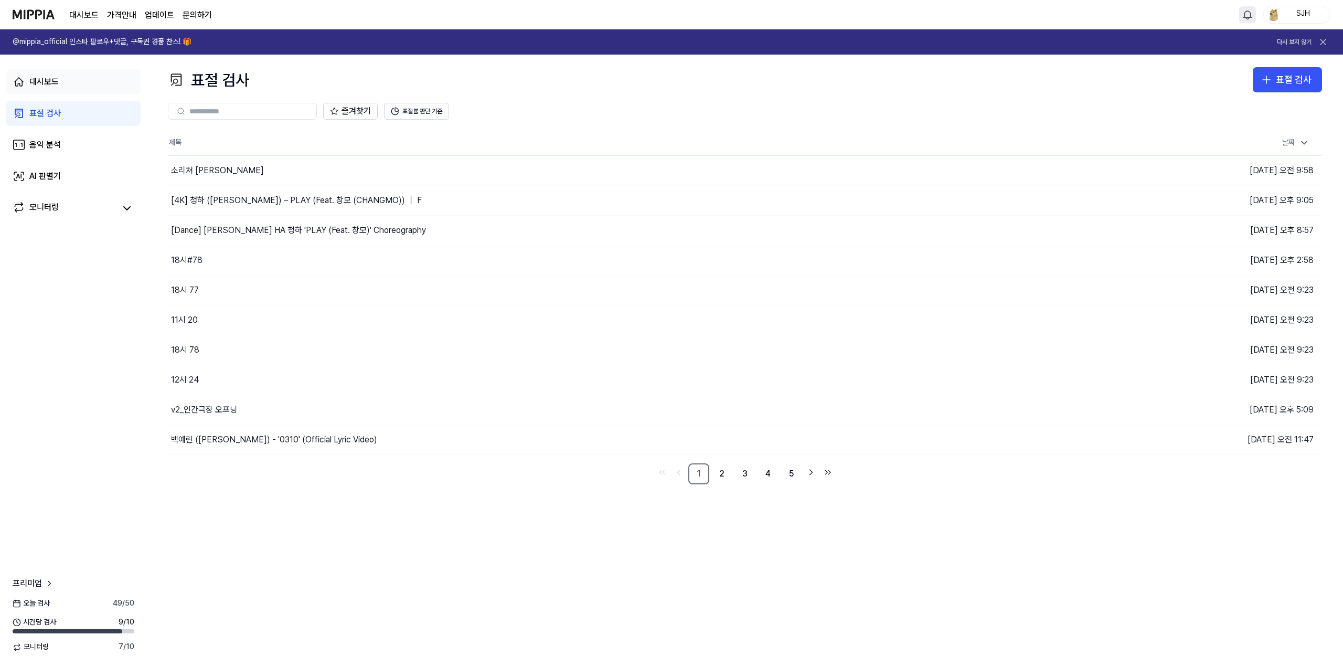
click at [83, 76] on link "대시보드" at bounding box center [73, 81] width 134 height 25
